Goal: Download file/media

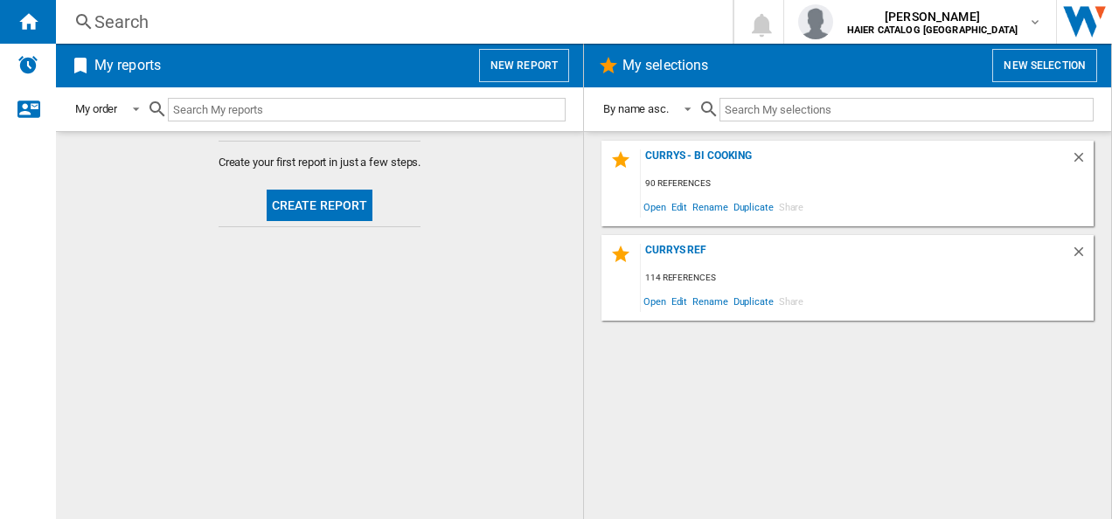
click at [754, 267] on div "114 references" at bounding box center [867, 278] width 453 height 22
click at [682, 243] on div "Currys Ref 114 references Open Edit Rename Duplicate Share" at bounding box center [847, 278] width 492 height 86
click at [689, 248] on div "Currys Ref" at bounding box center [856, 256] width 430 height 24
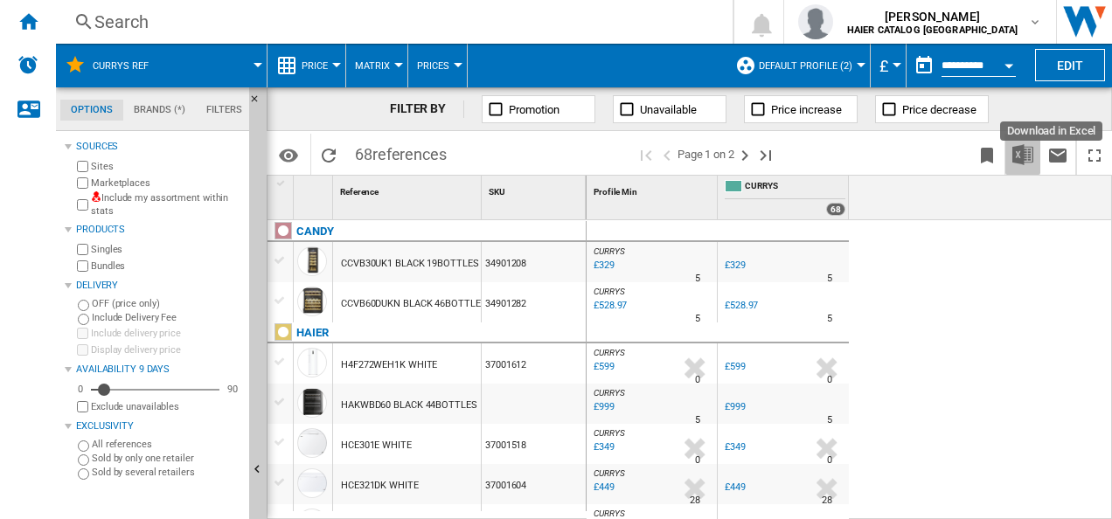
click at [1023, 162] on img "Download in Excel" at bounding box center [1022, 154] width 21 height 21
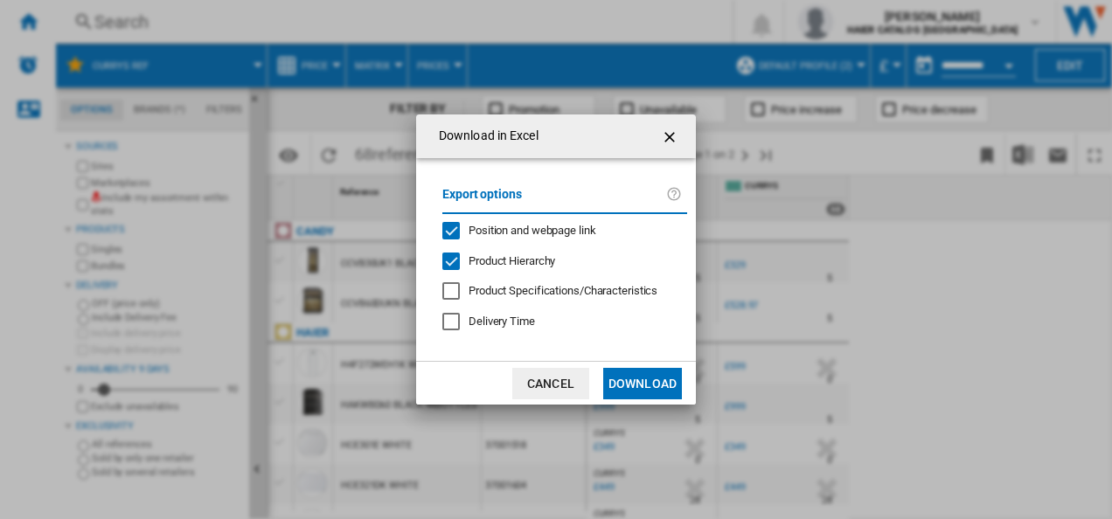
click at [655, 393] on button "Download" at bounding box center [642, 383] width 79 height 31
